Goal: Information Seeking & Learning: Learn about a topic

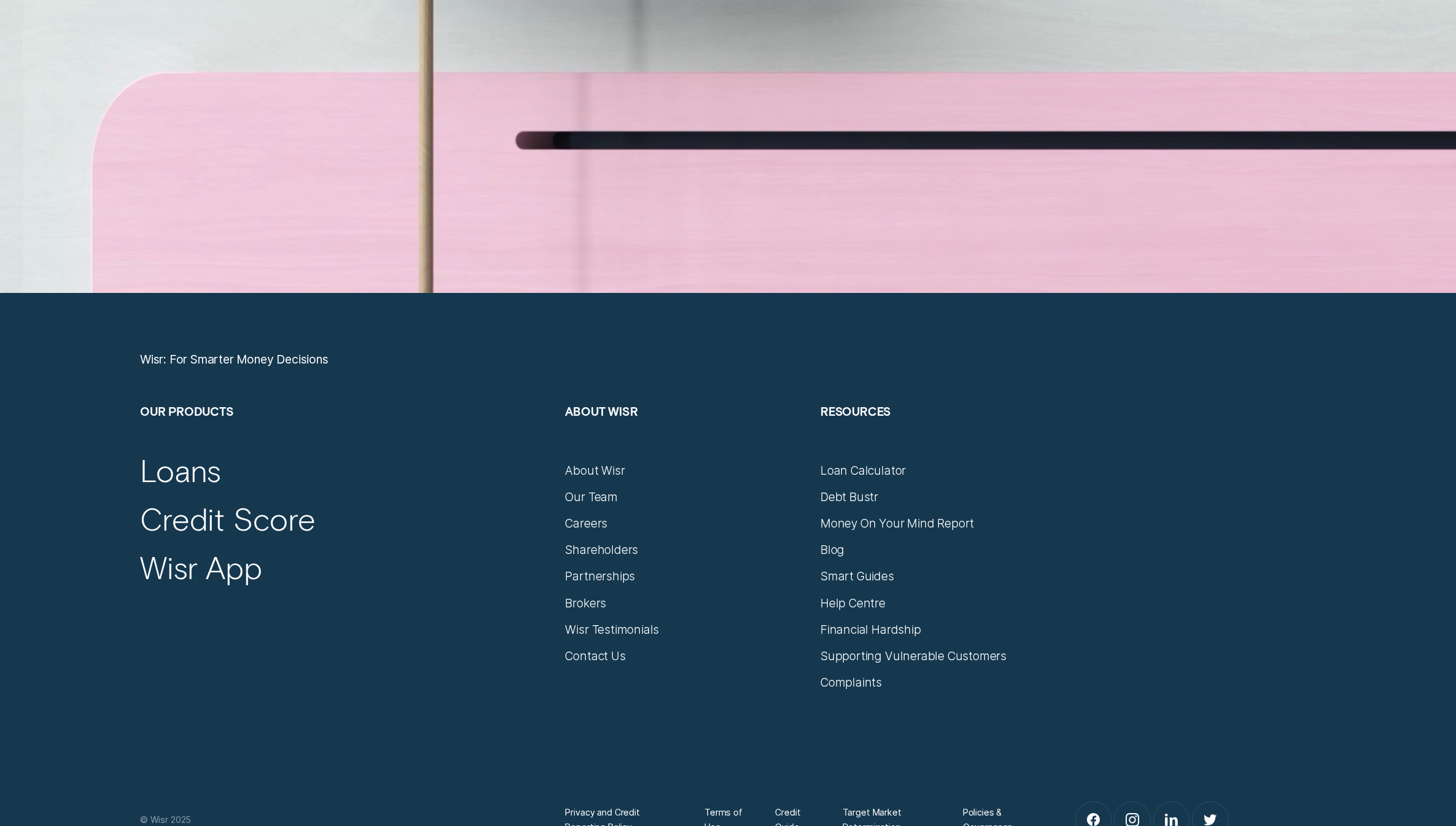
scroll to position [6604, 0]
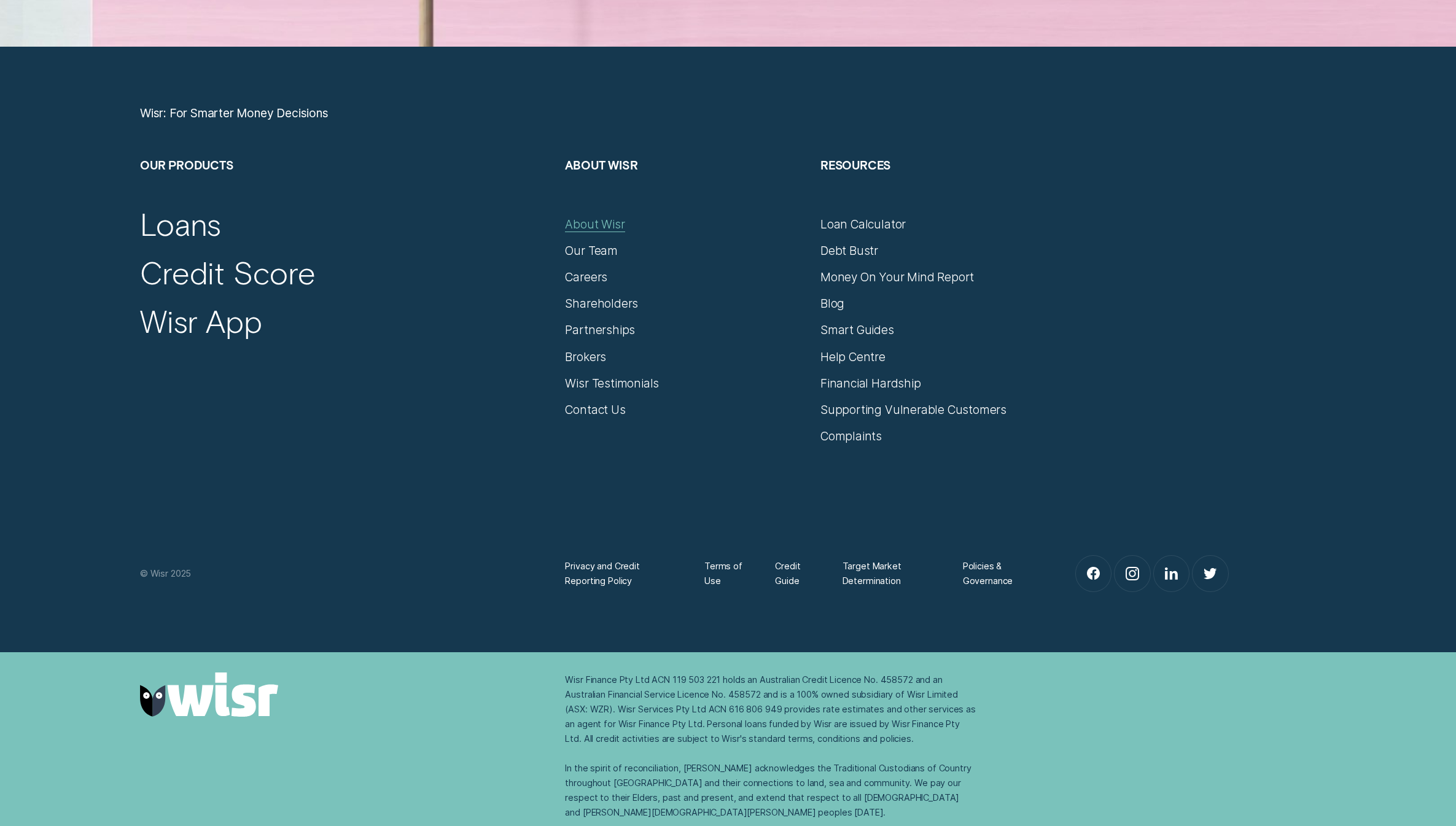
click at [583, 224] on div "About Wisr" at bounding box center [595, 225] width 60 height 15
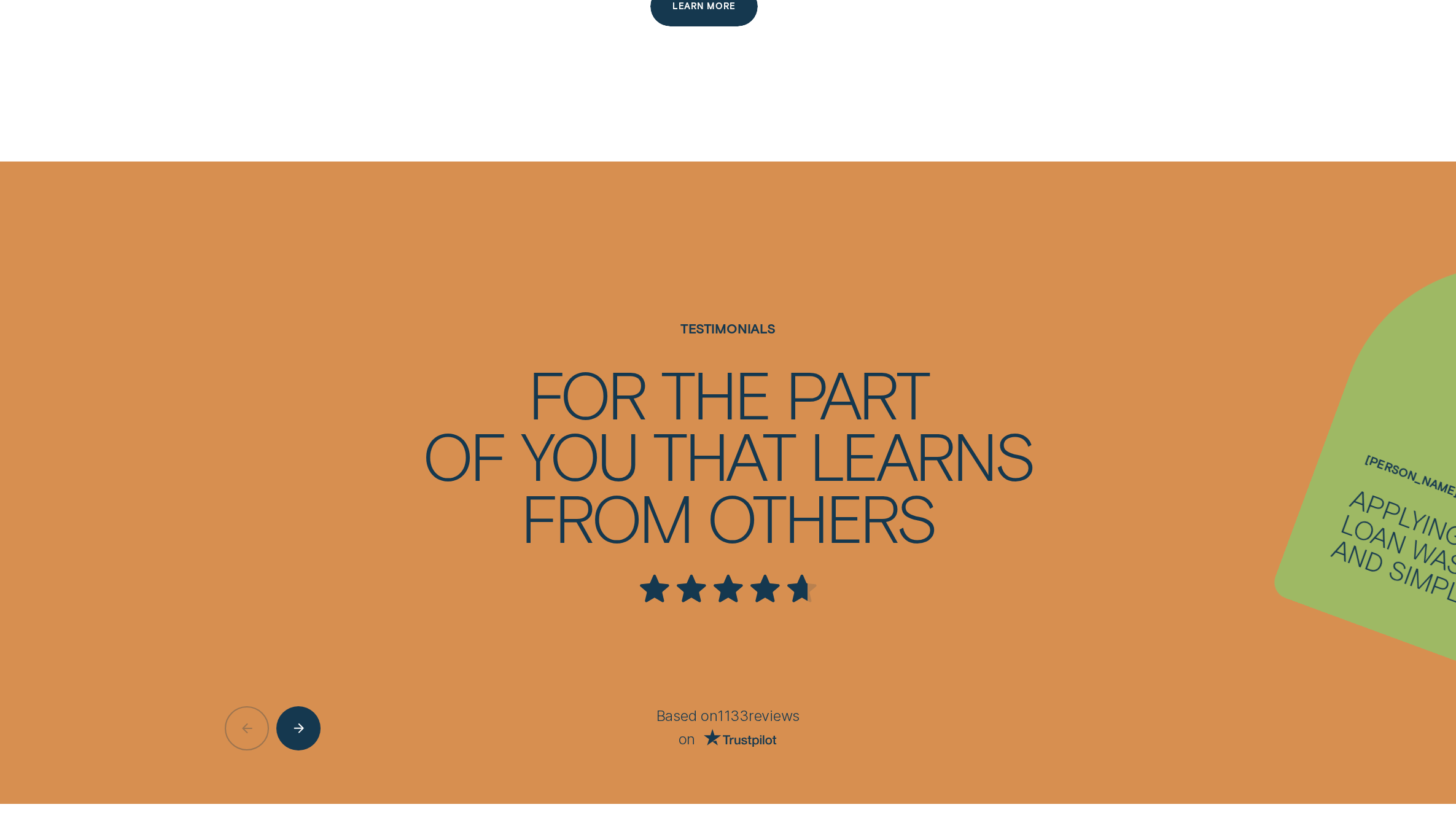
scroll to position [2551, 0]
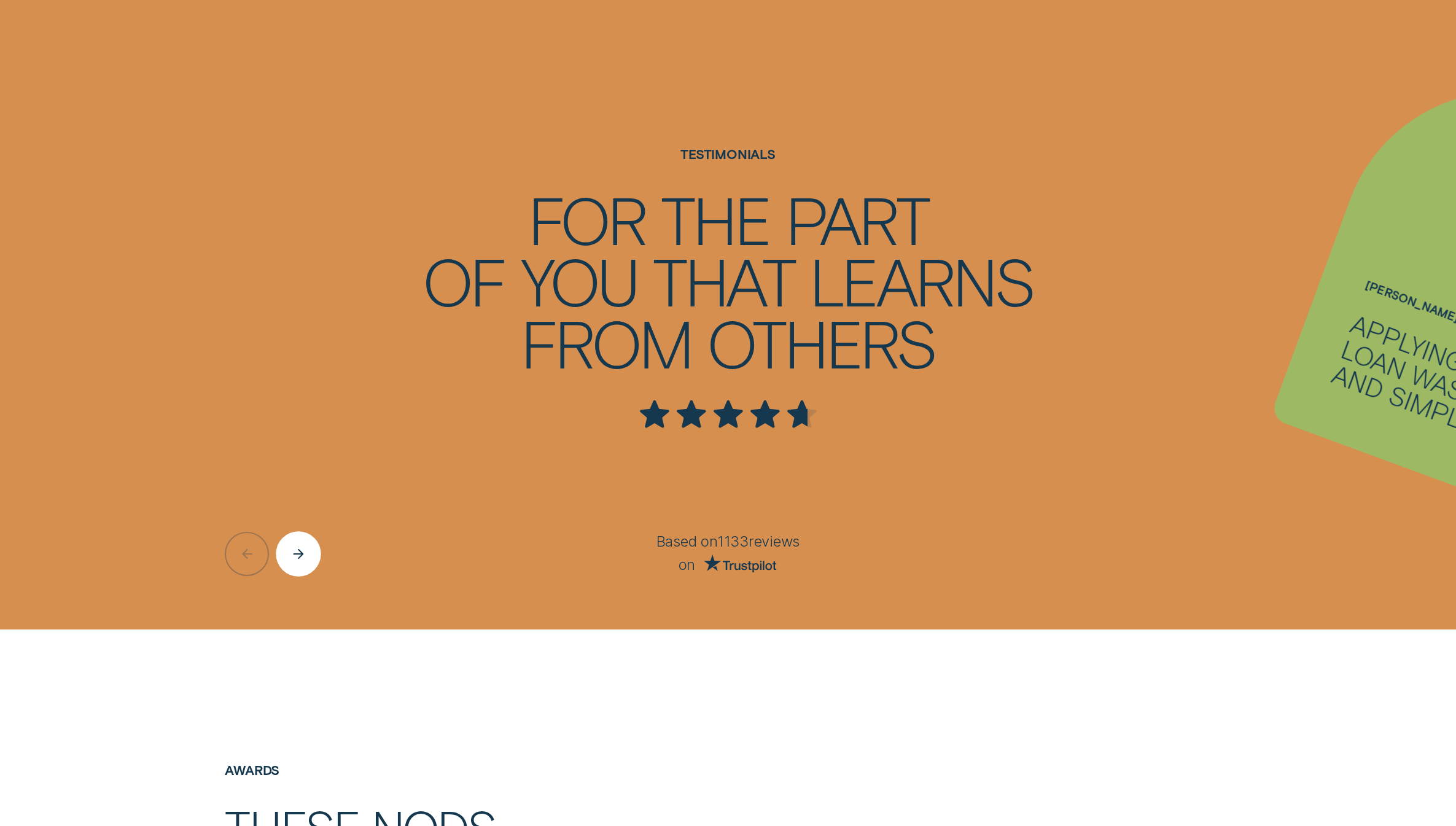
click at [313, 556] on div "Next button" at bounding box center [298, 554] width 45 height 45
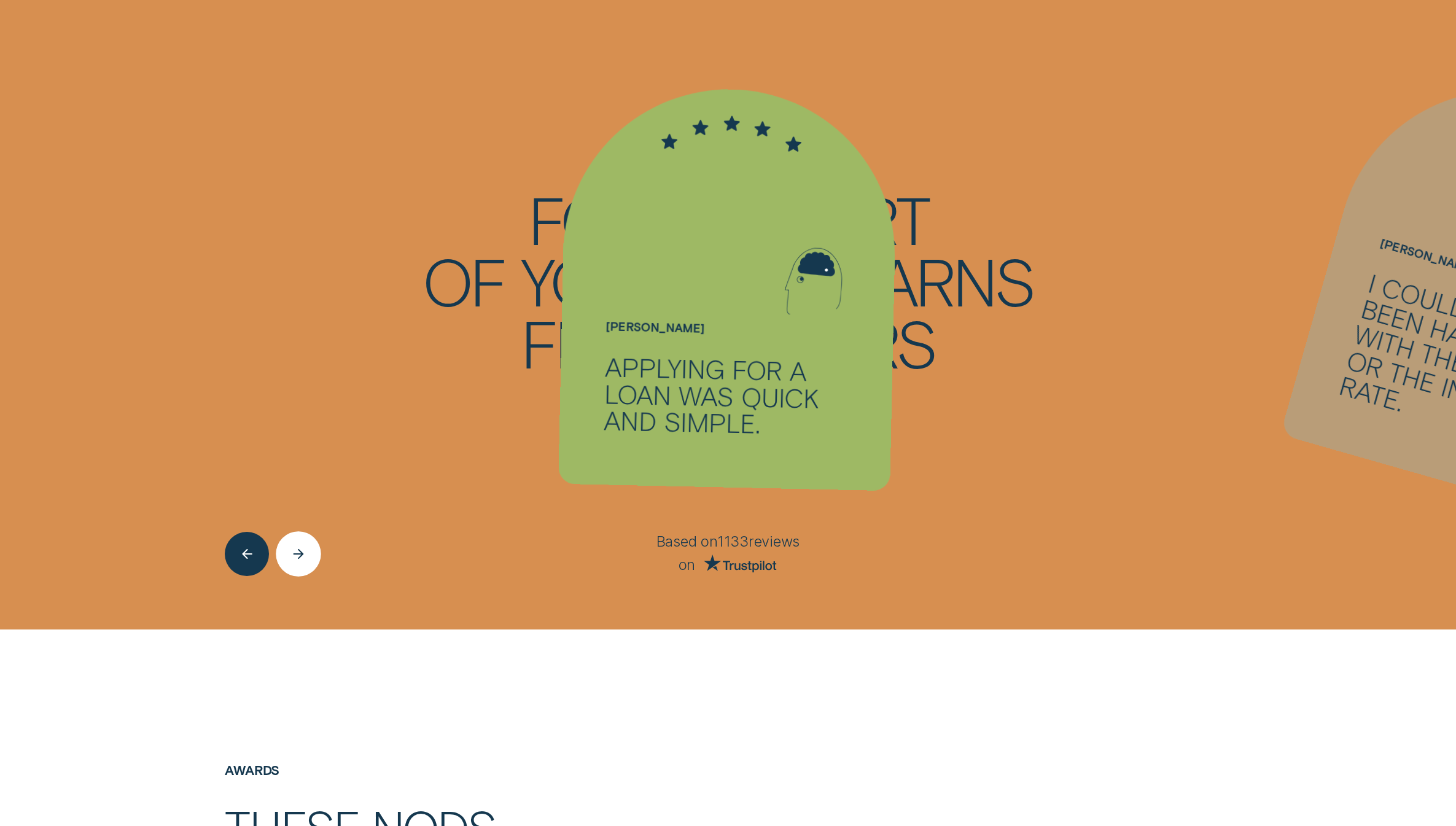
click at [303, 556] on icon "Next button" at bounding box center [298, 553] width 13 height 10
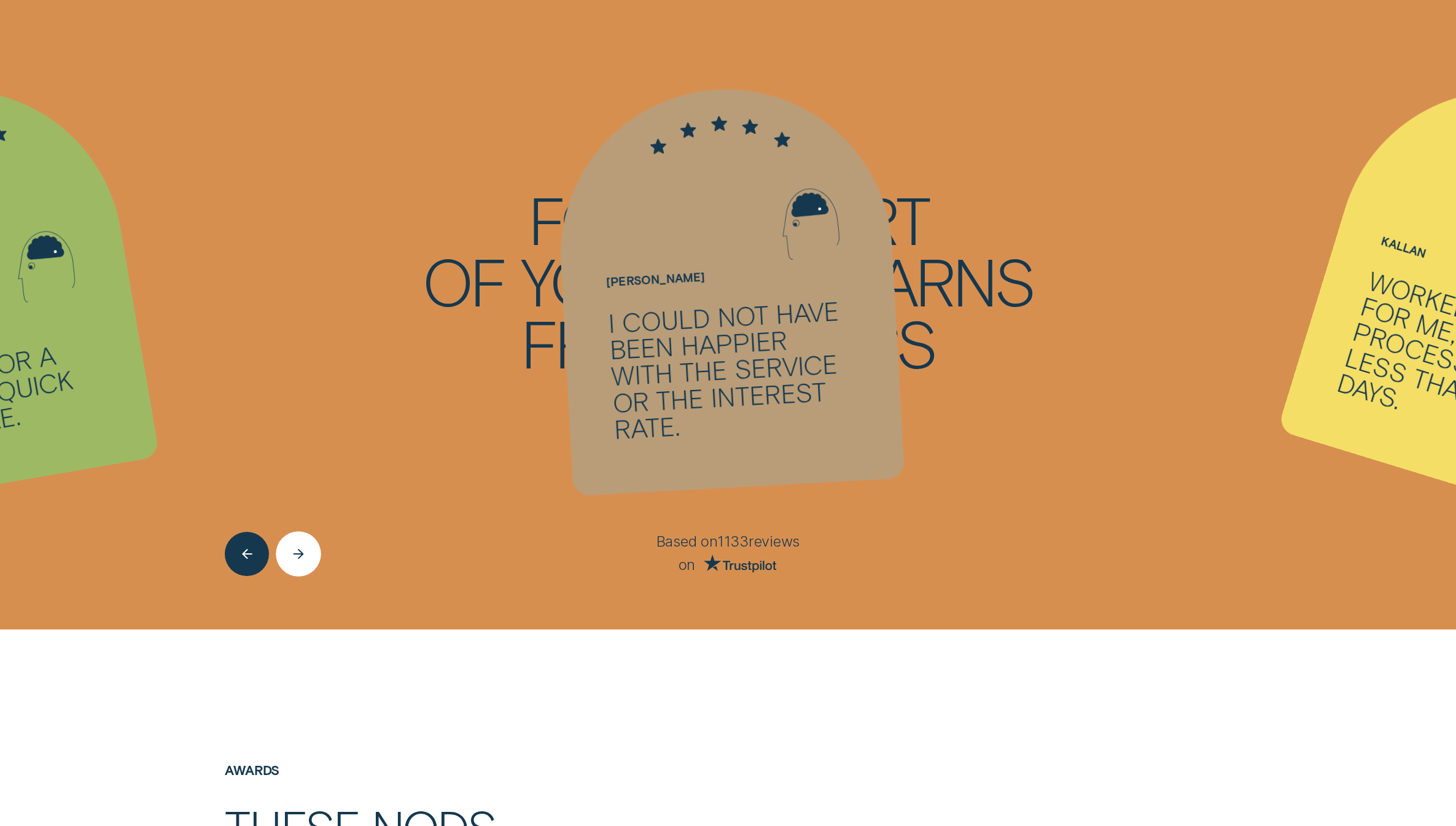
click at [303, 556] on icon "Next button" at bounding box center [298, 553] width 13 height 10
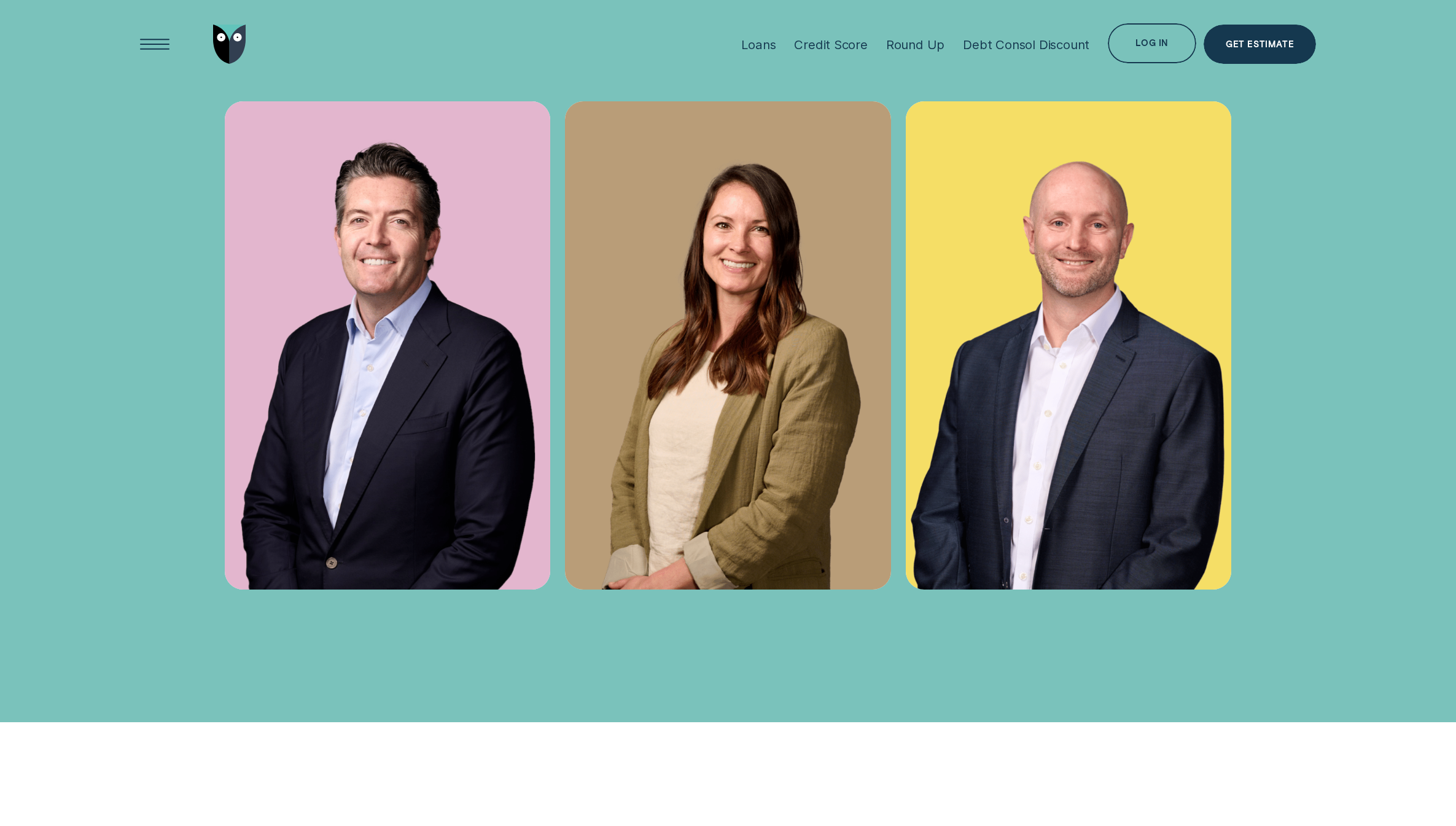
scroll to position [4982, 0]
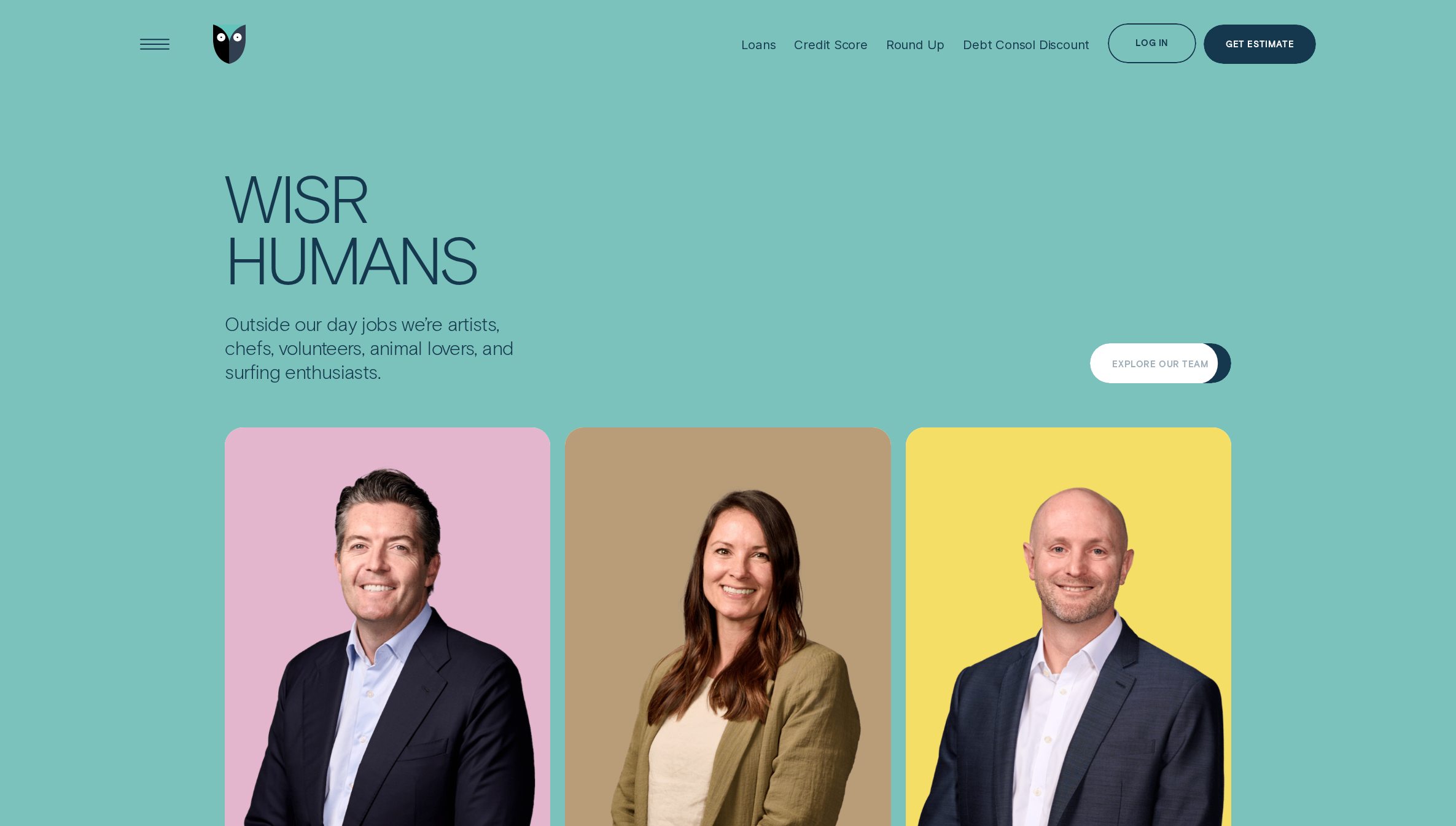
click at [1135, 361] on div "Explore Our Team" at bounding box center [1161, 364] width 97 height 8
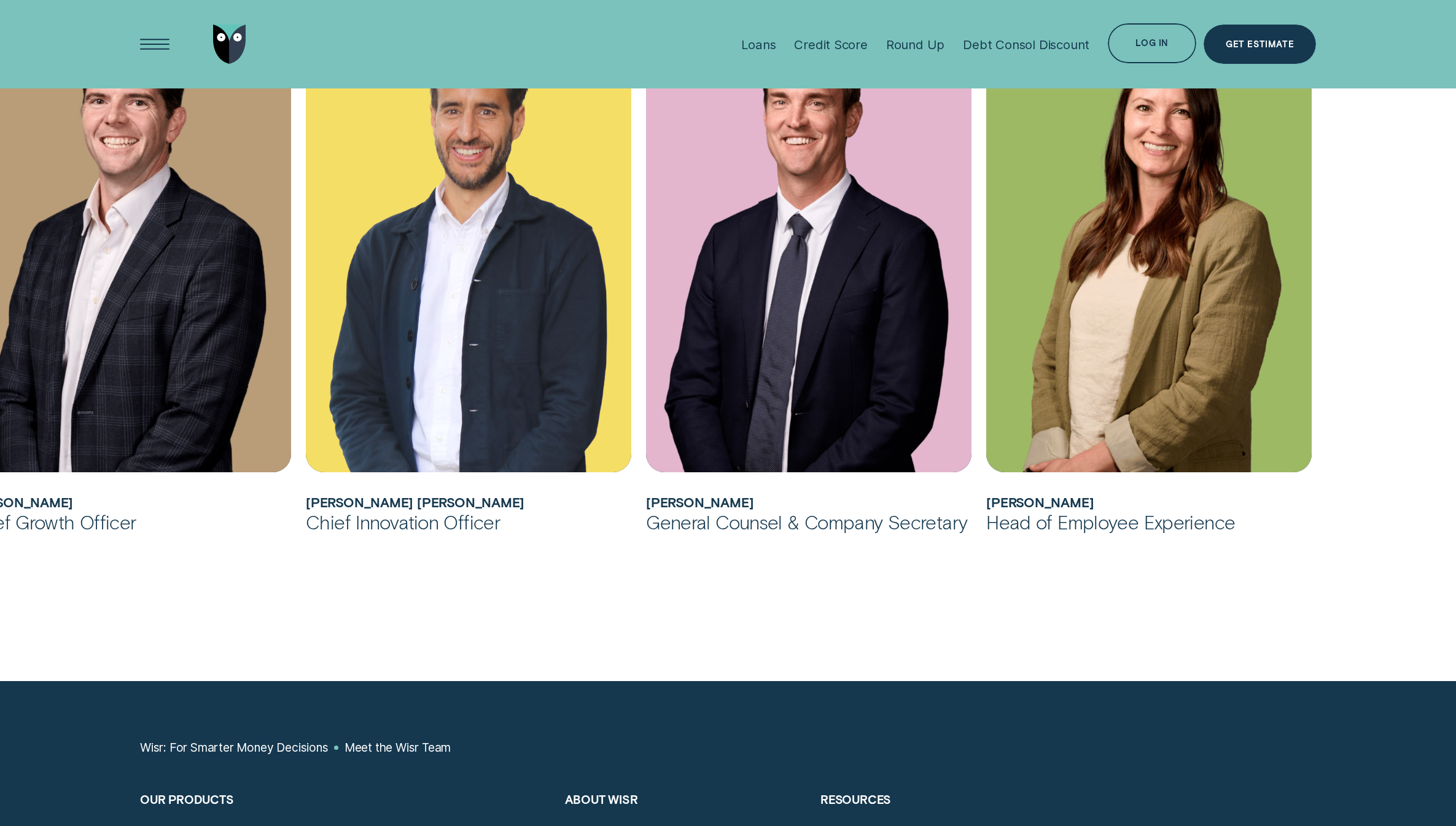
scroll to position [1080, 0]
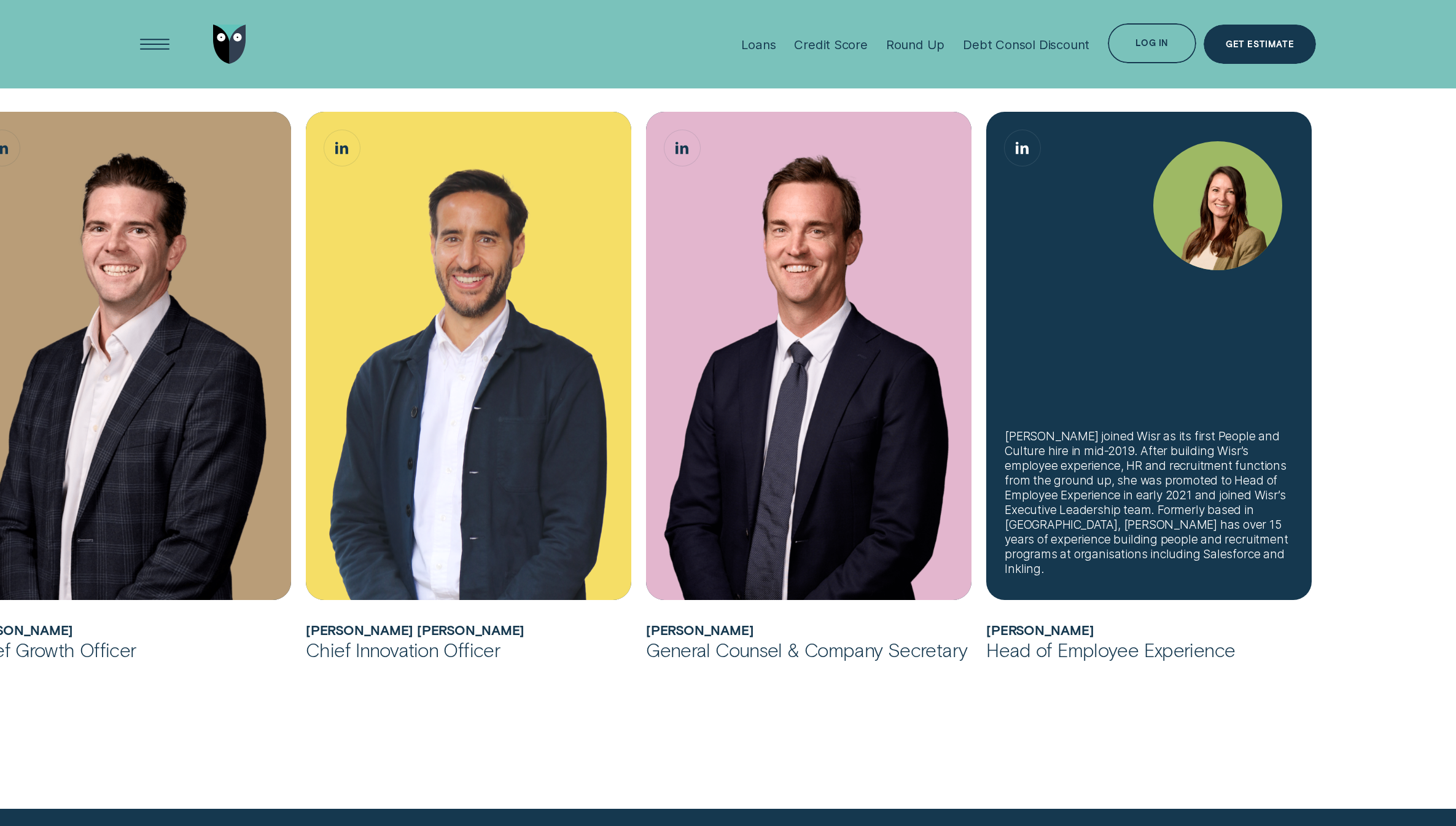
click at [1139, 549] on div "[PERSON_NAME] joined Wisr as its first People and Culture hire in mid-2019. Aft…" at bounding box center [1149, 502] width 289 height 148
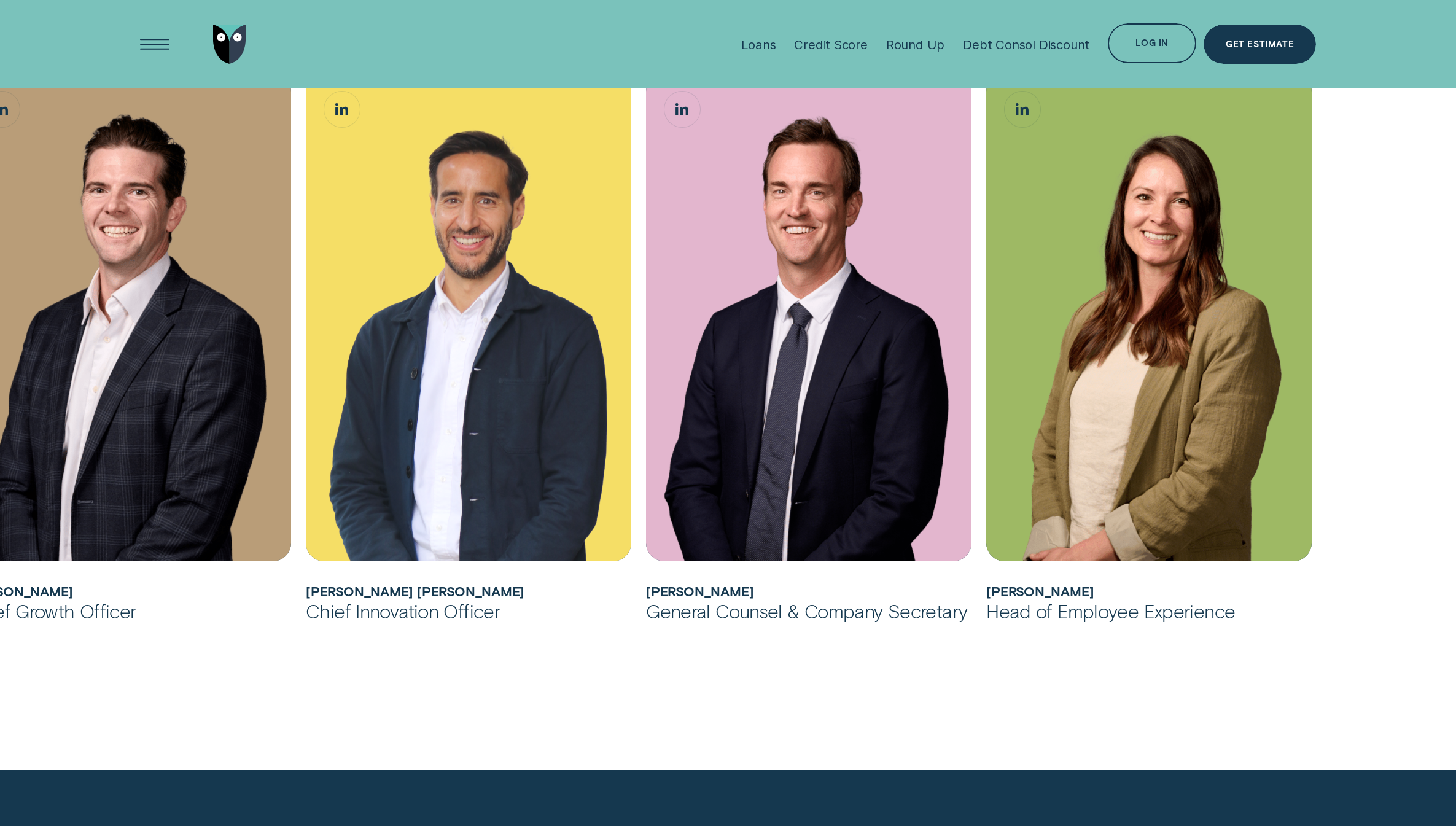
scroll to position [1061, 0]
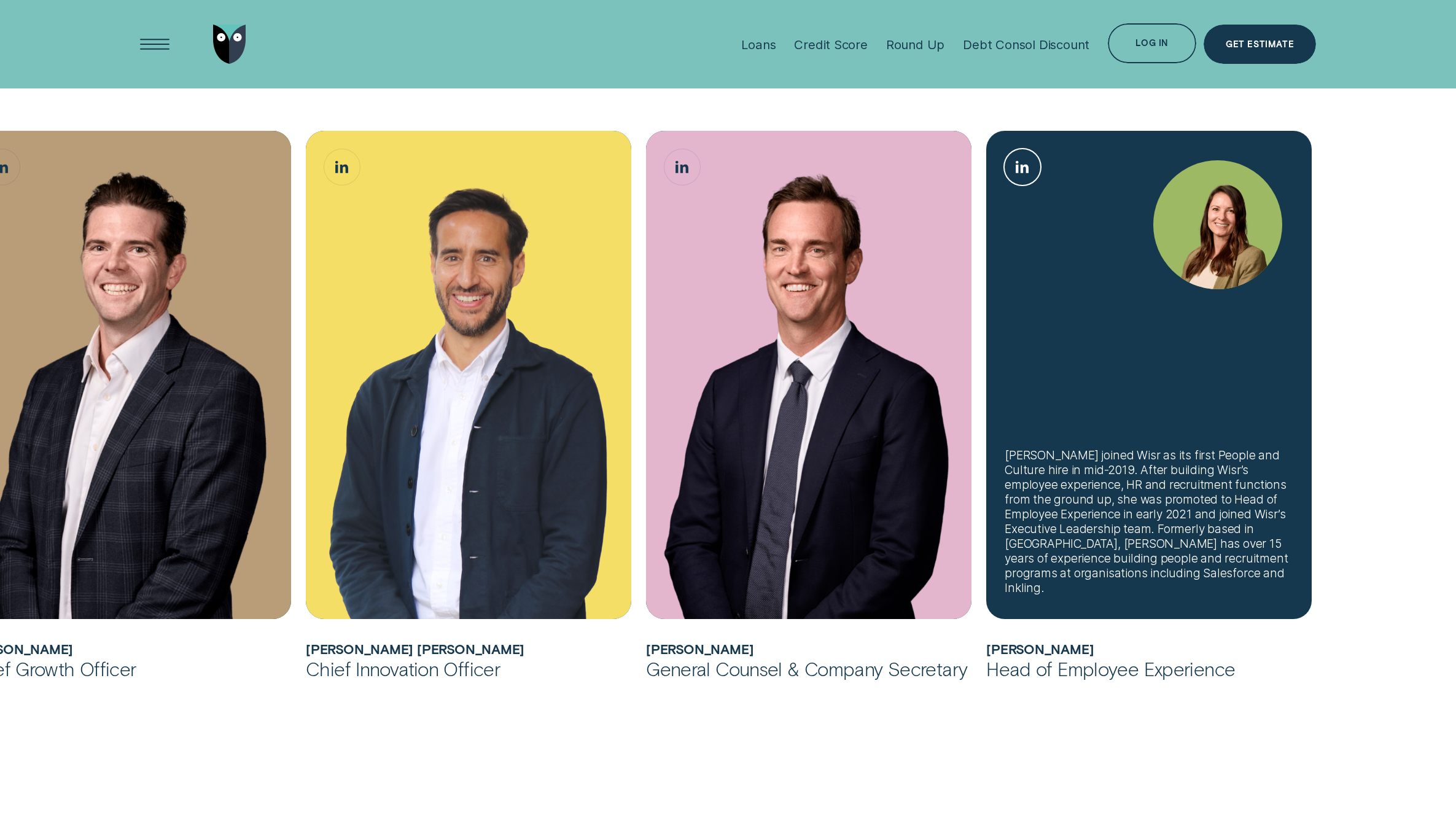
click at [1019, 169] on icon "Kate Renner, Head of Employee Experience LinkedIn button" at bounding box center [1022, 167] width 13 height 13
